Goal: Task Accomplishment & Management: Manage account settings

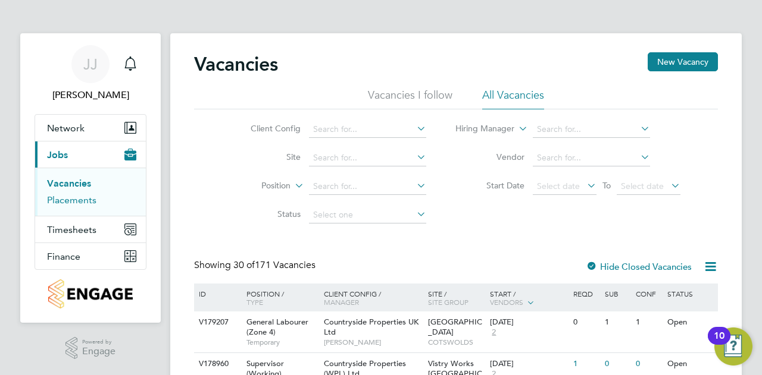
click at [70, 203] on link "Placements" at bounding box center [71, 200] width 49 height 11
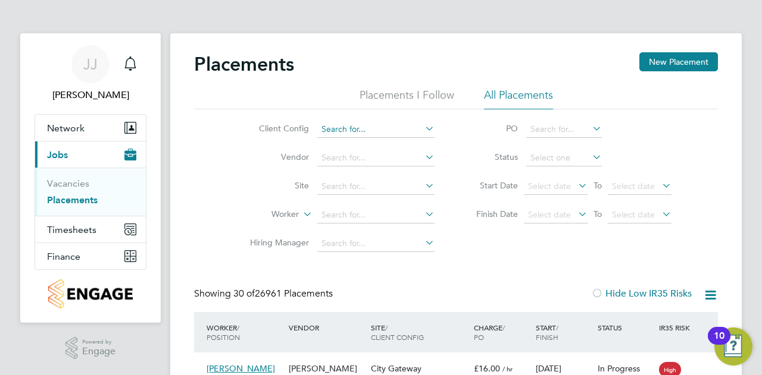
click at [367, 126] on input at bounding box center [375, 129] width 117 height 17
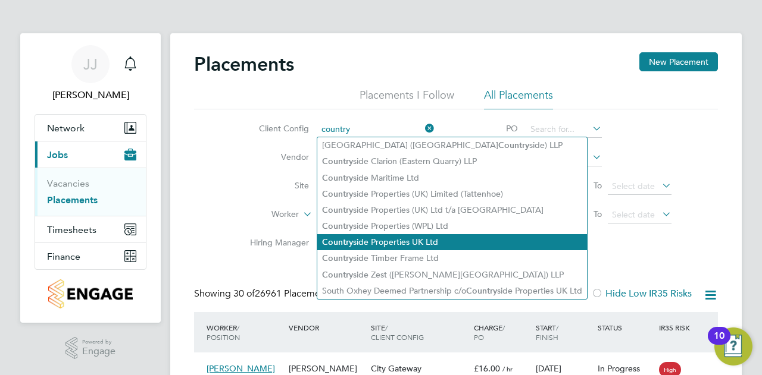
click at [431, 243] on li "Country side Properties UK Ltd" at bounding box center [452, 242] width 270 height 16
type input "Countryside Properties UK Ltd"
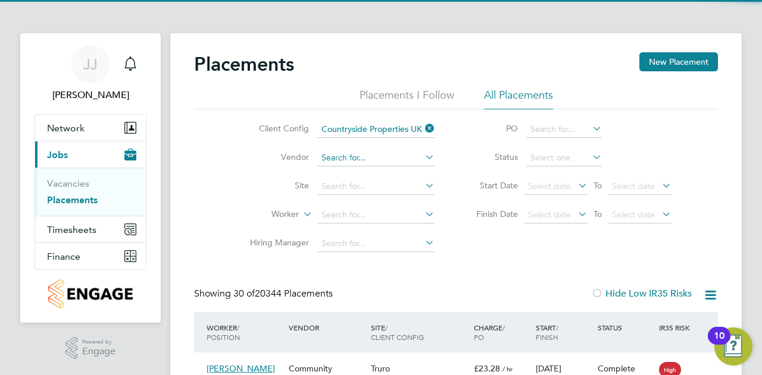
click at [402, 155] on input at bounding box center [375, 158] width 117 height 17
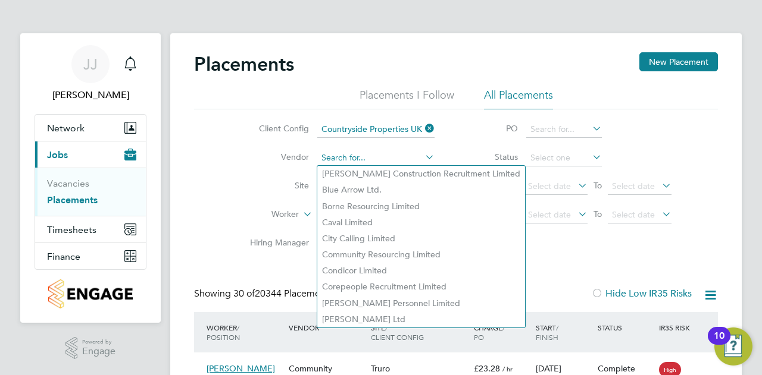
click at [345, 155] on input at bounding box center [375, 158] width 117 height 17
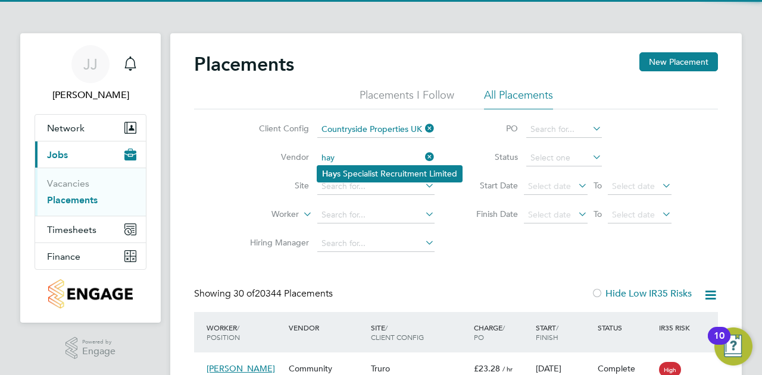
click at [377, 174] on li "Hay s Specialist Recruitment Limited" at bounding box center [389, 174] width 145 height 16
type input "[PERSON_NAME] Specialist Recruitment Limited"
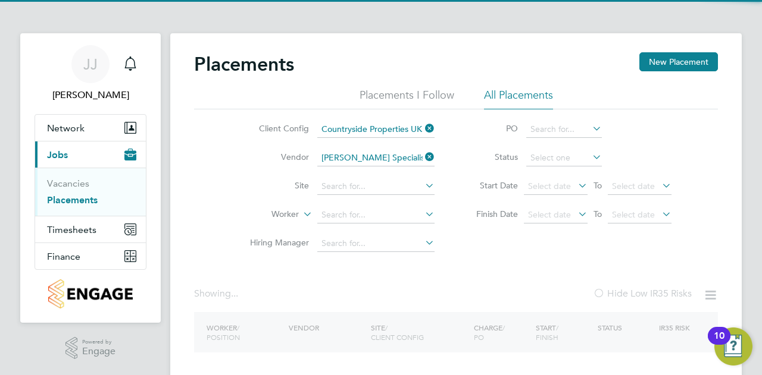
click at [351, 177] on li "Site" at bounding box center [338, 187] width 224 height 29
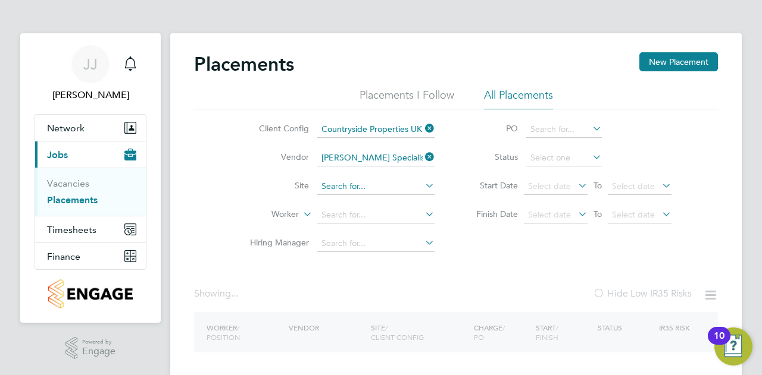
click at [352, 187] on input at bounding box center [375, 187] width 117 height 17
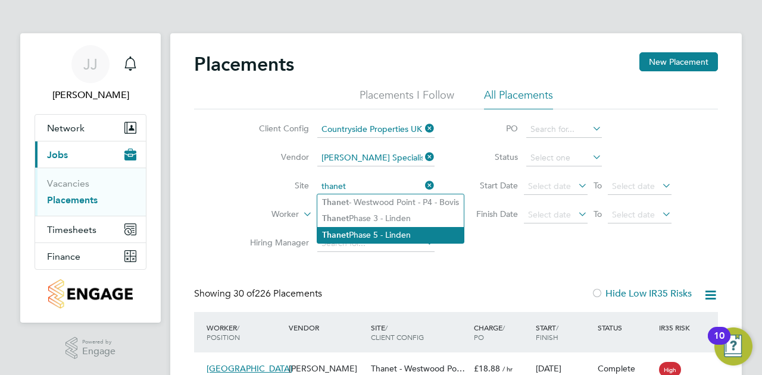
click at [373, 233] on li "Thanet Phase 5 - Linden" at bounding box center [390, 235] width 146 height 16
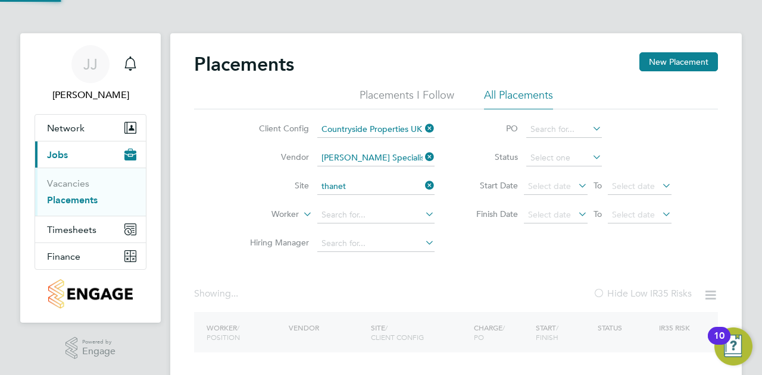
type input "Thanet Phase 5 - Linden"
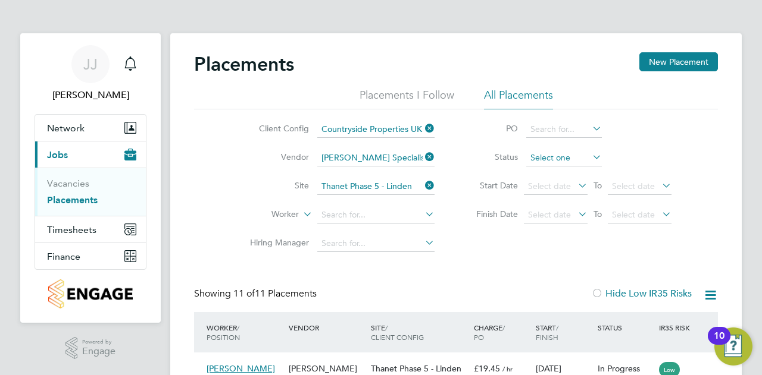
click at [556, 155] on input at bounding box center [564, 158] width 76 height 17
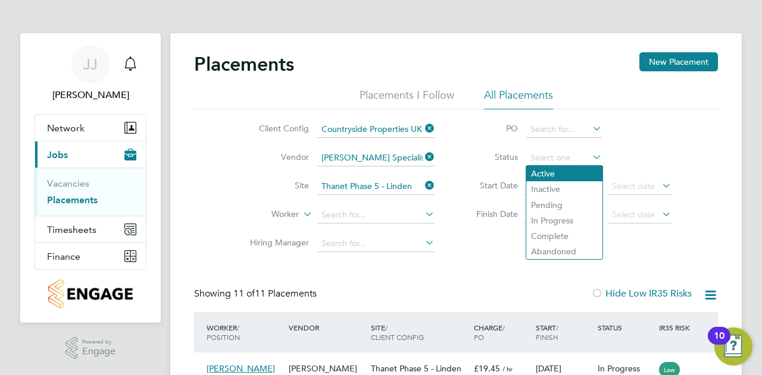
click at [559, 177] on li "Active" at bounding box center [564, 173] width 76 height 15
type input "Active"
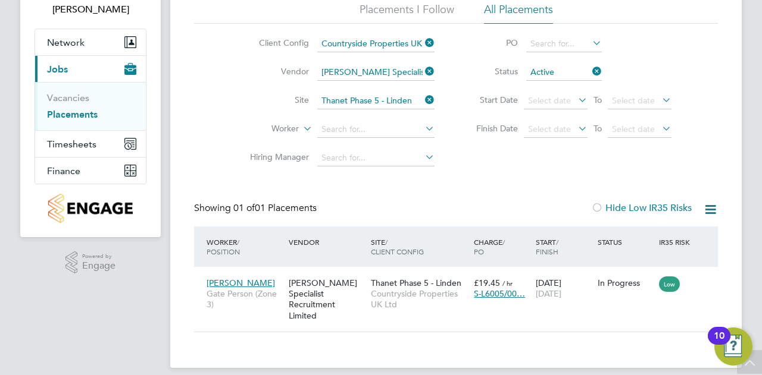
click at [590, 70] on icon at bounding box center [590, 71] width 0 height 17
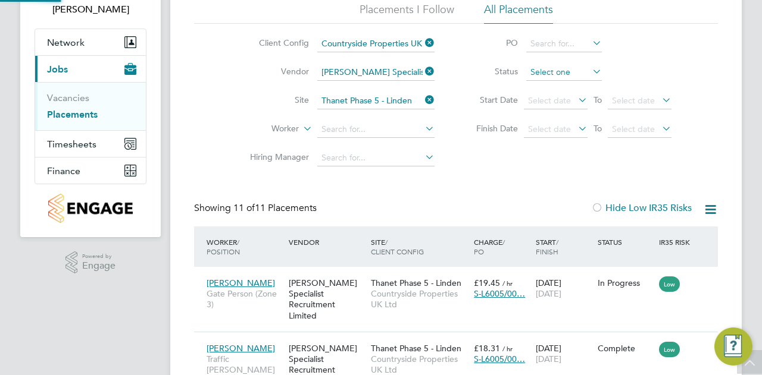
click at [574, 73] on input at bounding box center [564, 72] width 76 height 17
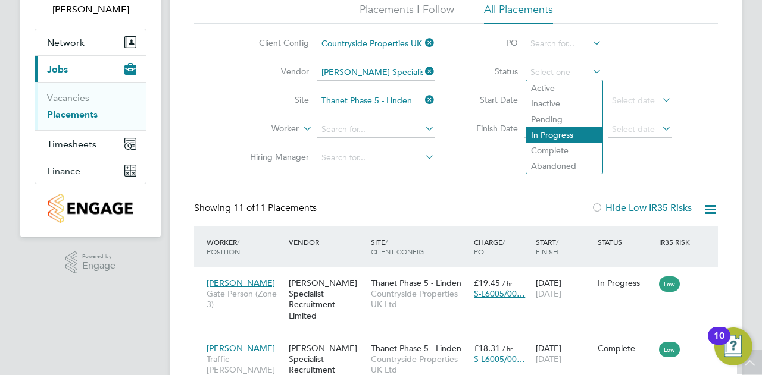
click at [567, 134] on li "In Progress" at bounding box center [564, 134] width 76 height 15
type input "In Progress"
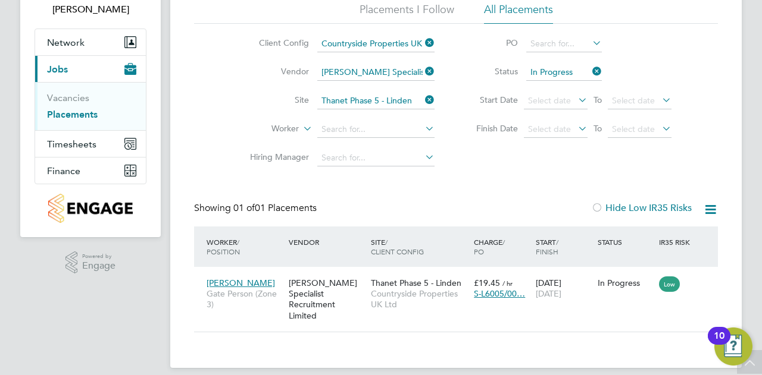
click at [590, 73] on icon at bounding box center [590, 71] width 0 height 17
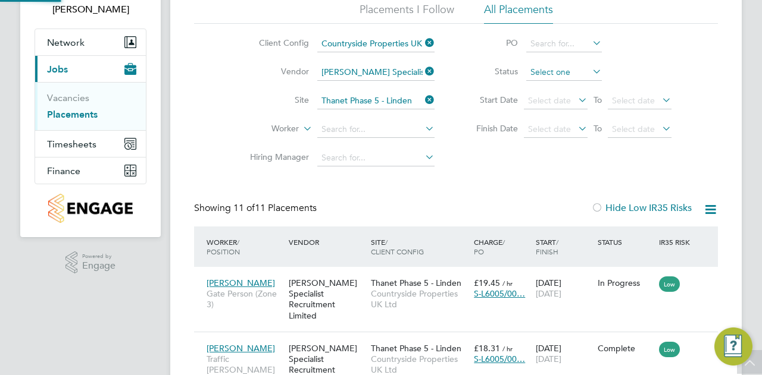
click at [576, 71] on input at bounding box center [564, 72] width 76 height 17
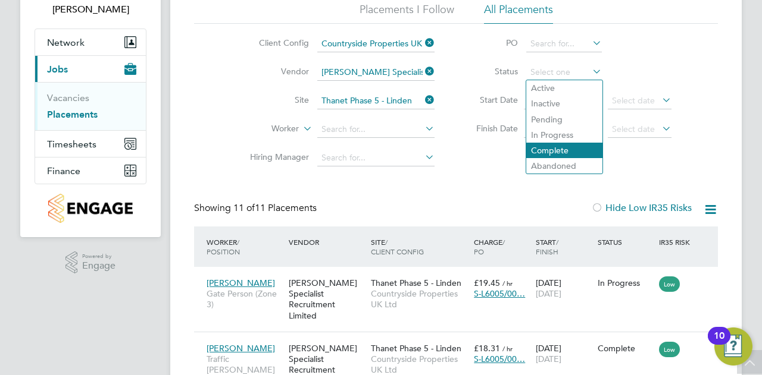
click at [563, 151] on li "Complete" at bounding box center [564, 150] width 76 height 15
type input "Complete"
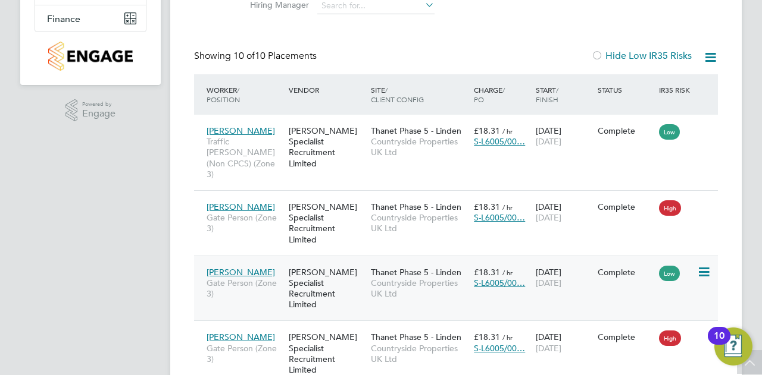
click at [561, 278] on span "[DATE]" at bounding box center [549, 283] width 26 height 11
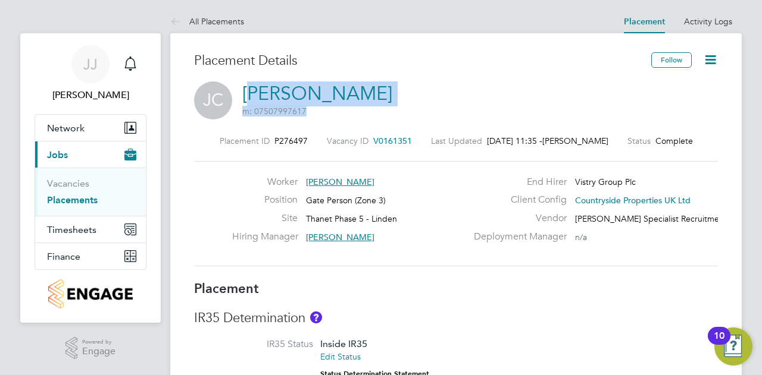
drag, startPoint x: 384, startPoint y: 92, endPoint x: 251, endPoint y: 92, distance: 132.7
click at [251, 92] on div "[PERSON_NAME] [PERSON_NAME] m: 07507997617" at bounding box center [456, 102] width 524 height 40
drag, startPoint x: 242, startPoint y: 83, endPoint x: 382, endPoint y: 89, distance: 140.6
click at [382, 89] on div "[PERSON_NAME] [PERSON_NAME] m: 07507997617" at bounding box center [456, 102] width 524 height 40
copy link "[PERSON_NAME]"
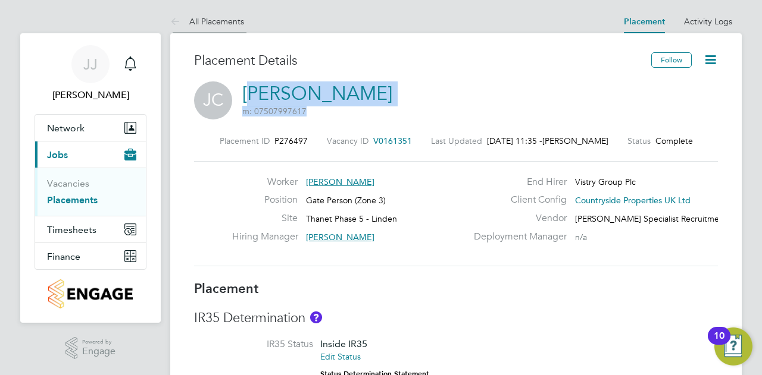
click at [179, 20] on icon at bounding box center [177, 22] width 15 height 15
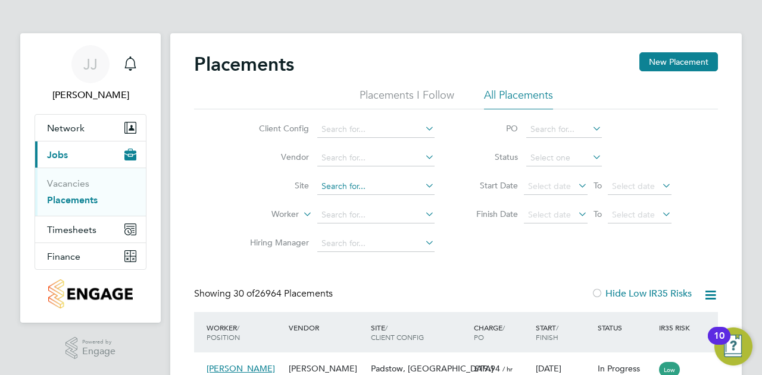
drag, startPoint x: 355, startPoint y: 181, endPoint x: 356, endPoint y: 193, distance: 12.6
click at [356, 181] on input at bounding box center [375, 187] width 117 height 17
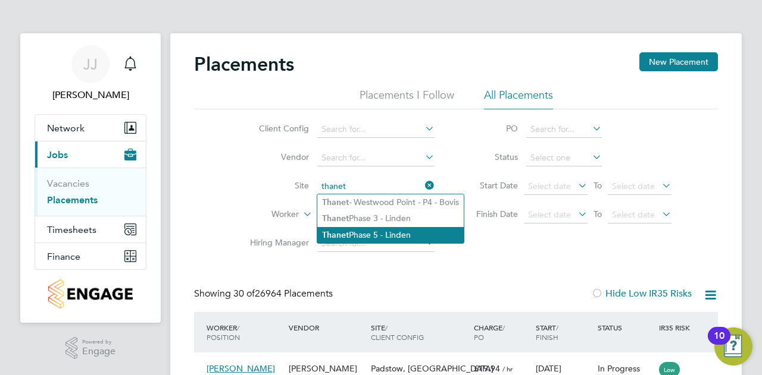
click at [375, 234] on li "Thanet Phase 5 - Linden" at bounding box center [390, 235] width 146 height 16
type input "Thanet Phase 5 - Linden"
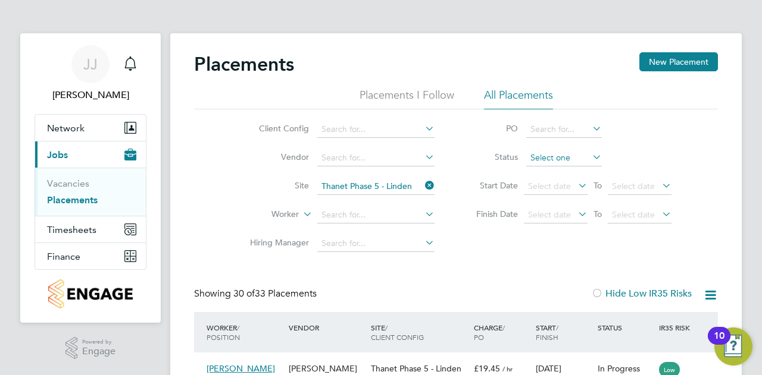
click at [568, 156] on input at bounding box center [564, 158] width 76 height 17
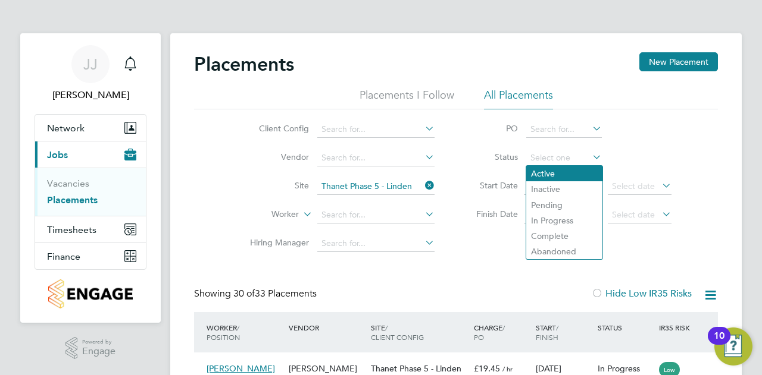
click at [567, 174] on li "Active" at bounding box center [564, 173] width 76 height 15
type input "Active"
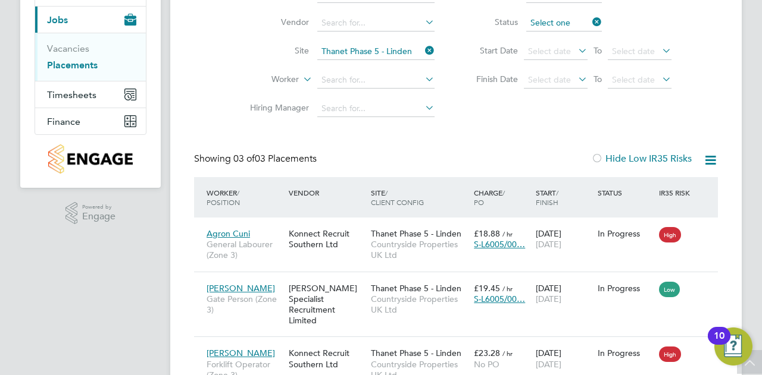
click at [574, 21] on app-barbie "Placements New Placement Placements I Follow All Placements Client Config Vendo…" at bounding box center [455, 146] width 571 height 563
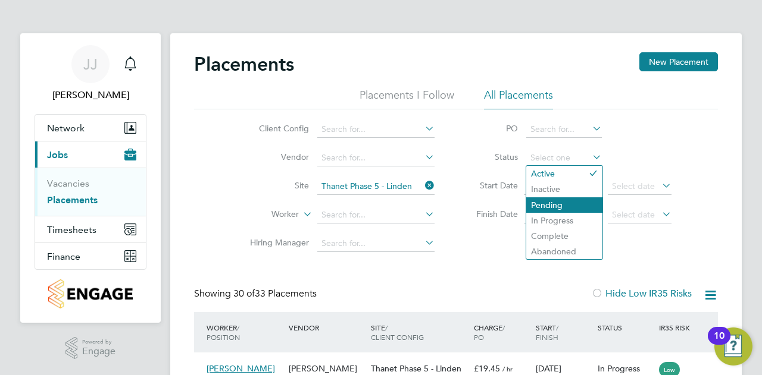
click at [565, 207] on li "Pending" at bounding box center [564, 205] width 76 height 15
type input "Pending"
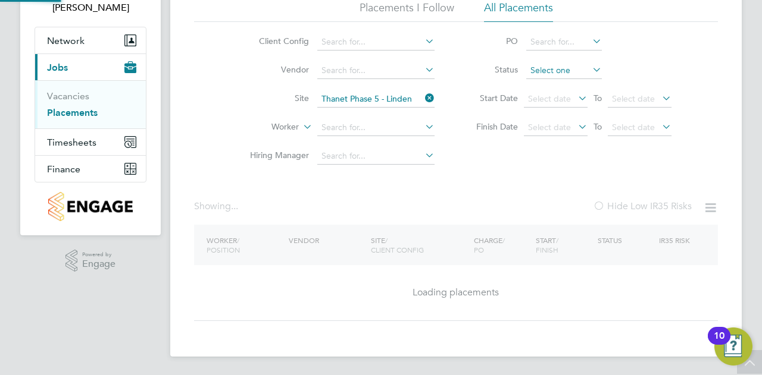
click at [578, 70] on input at bounding box center [564, 70] width 76 height 17
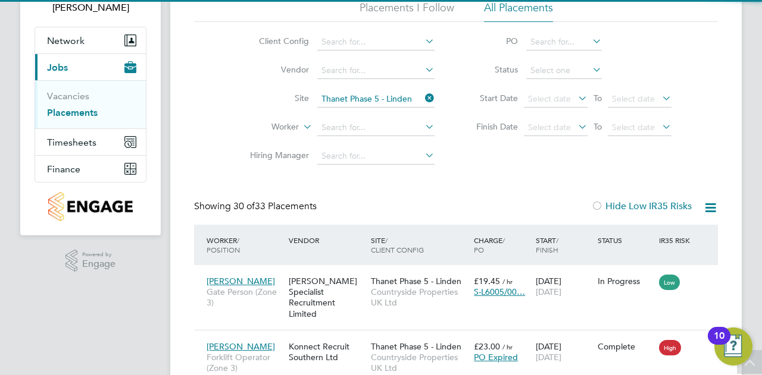
click at [575, 132] on li "In Progress" at bounding box center [564, 133] width 76 height 15
type input "In Progress"
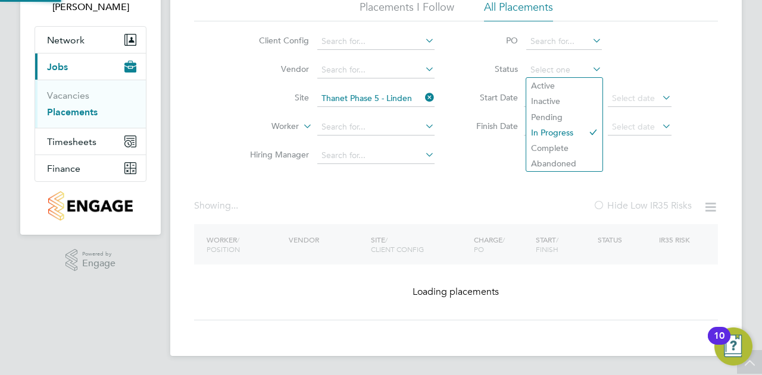
click at [572, 16] on div "Placements I Follow All Placements Client Config Vendor Site Thanet Phase 5 - L…" at bounding box center [456, 85] width 524 height 170
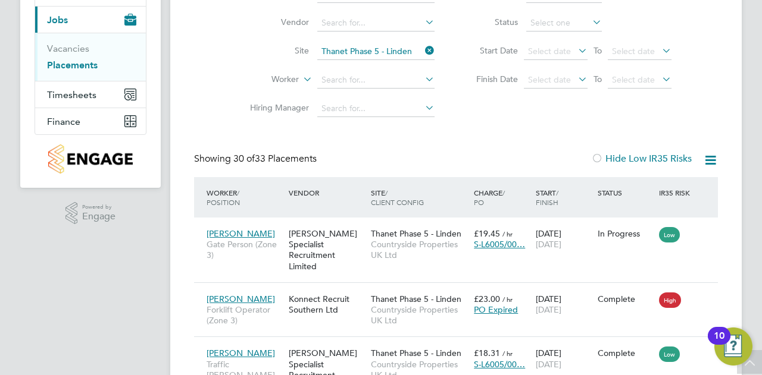
click at [552, 71] on li "Pending" at bounding box center [564, 69] width 76 height 15
type input "Pending"
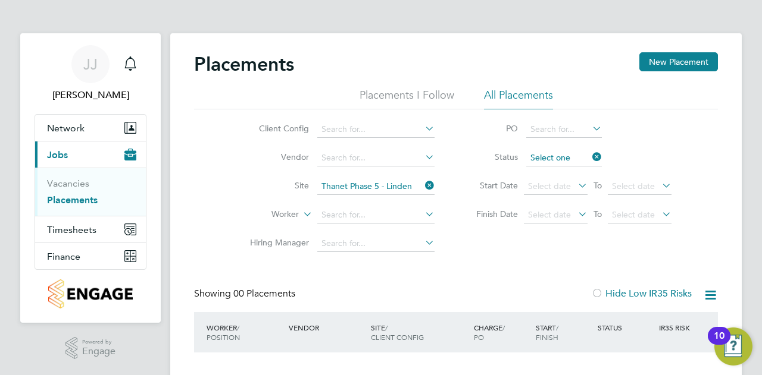
click at [547, 159] on input at bounding box center [564, 158] width 76 height 17
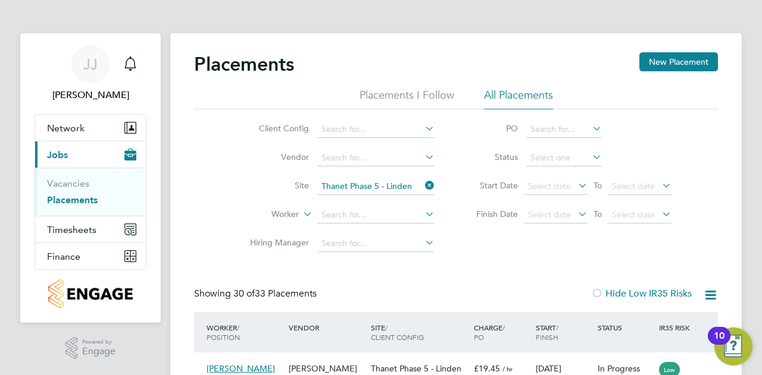
click at [546, 191] on li "Inactive" at bounding box center [564, 188] width 76 height 15
type input "Inactive"
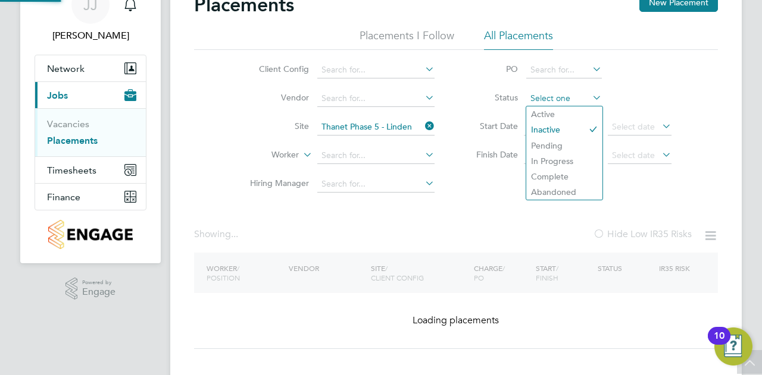
click at [559, 101] on input at bounding box center [564, 98] width 76 height 17
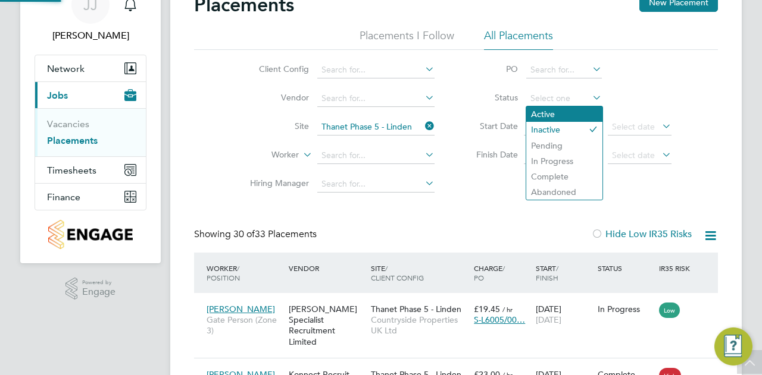
click at [558, 117] on li "Active" at bounding box center [564, 114] width 76 height 15
type input "Active"
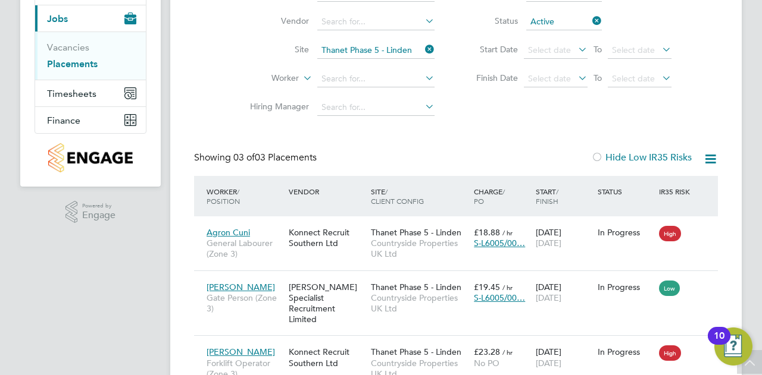
scroll to position [195, 0]
